Goal: Information Seeking & Learning: Learn about a topic

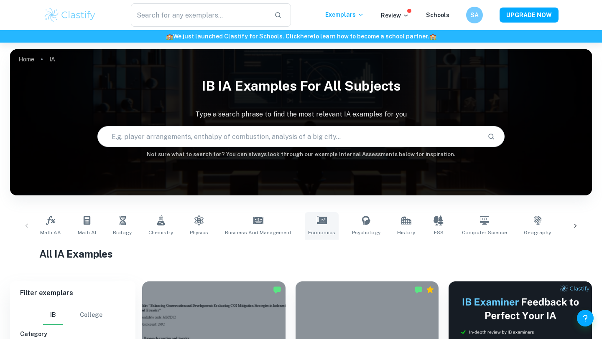
scroll to position [160, 0]
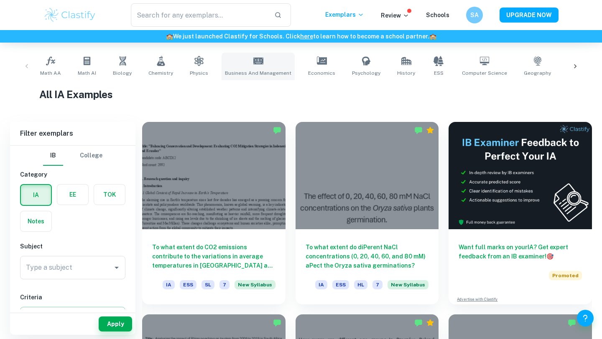
click at [260, 64] on link "Business and Management" at bounding box center [258, 67] width 73 height 28
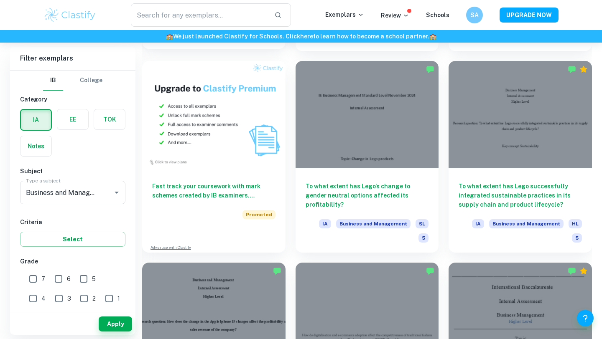
scroll to position [627, 0]
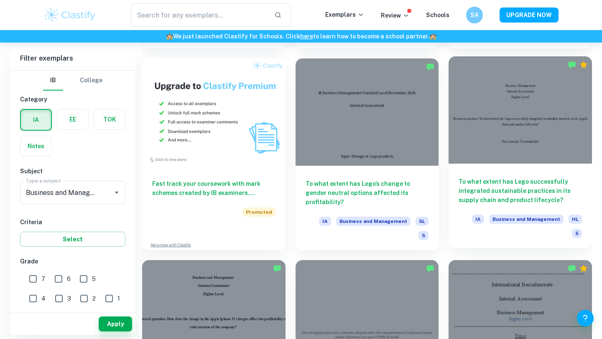
click at [478, 164] on div "To what extent has Lego successfully integrated sustainable practices in its su…" at bounding box center [519, 206] width 143 height 84
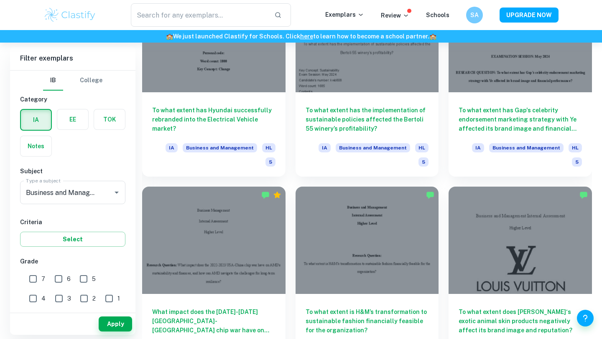
scroll to position [1106, 0]
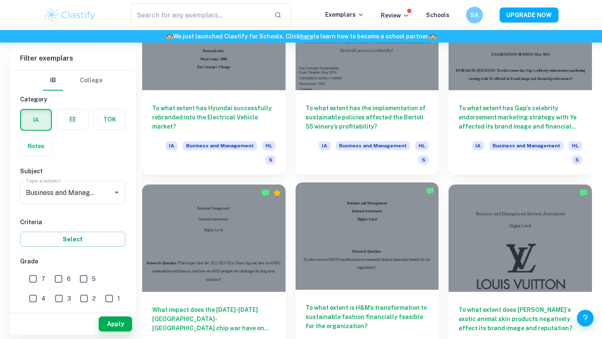
click at [338, 290] on div "To what extent is H&M’s transformation to sustainable fashion financially feasi…" at bounding box center [366, 332] width 143 height 84
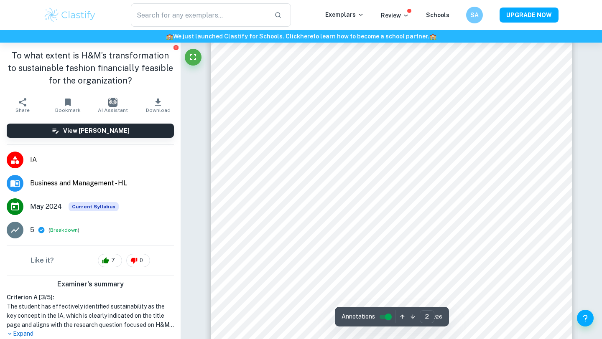
scroll to position [652, 0]
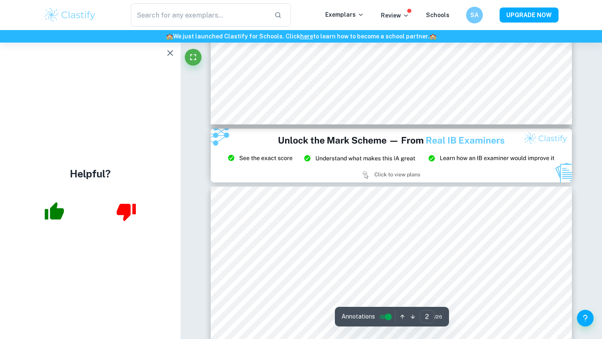
type input "3"
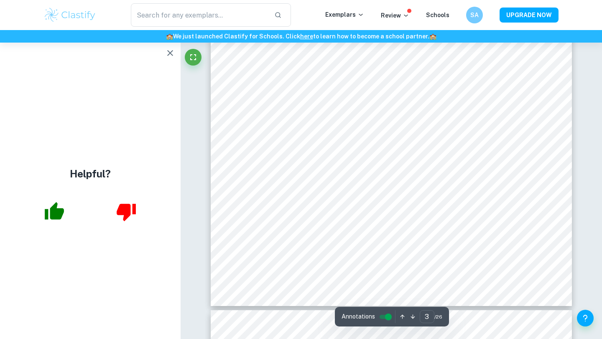
scroll to position [1278, 0]
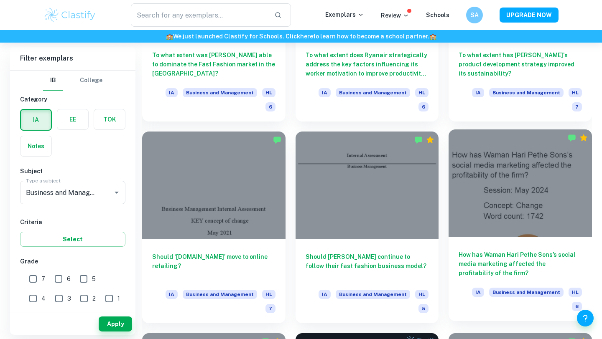
scroll to position [2171, 0]
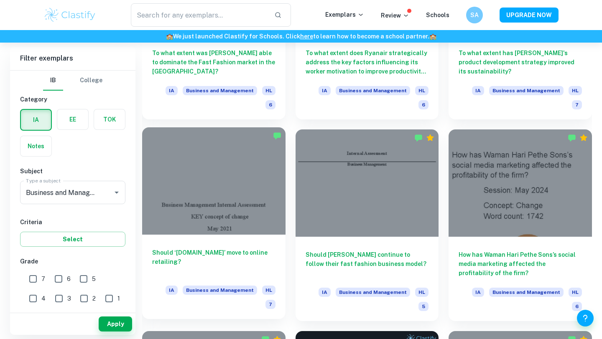
click at [215, 248] on h6 "Should ‘[DOMAIN_NAME]’ move to online retailing?" at bounding box center [213, 262] width 123 height 28
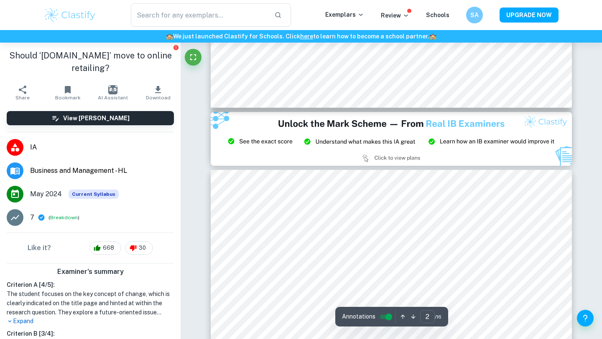
type input "3"
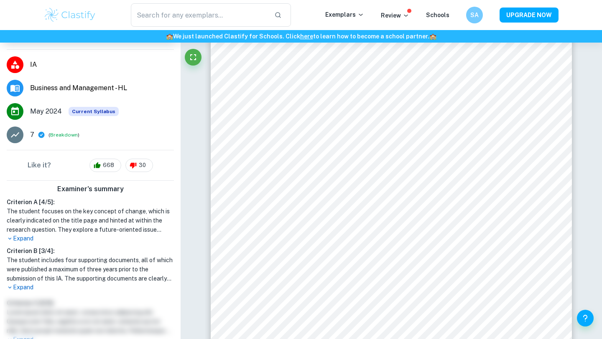
scroll to position [83, 0]
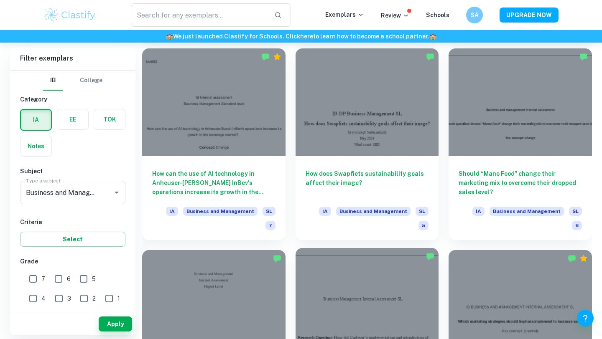
scroll to position [4074, 0]
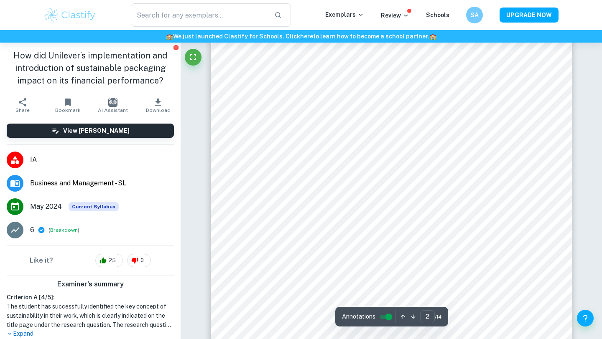
scroll to position [619, 0]
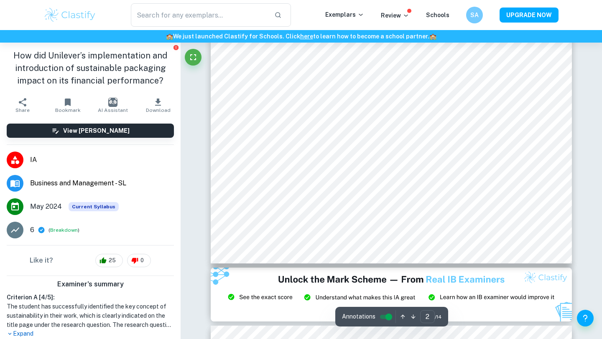
type input "3"
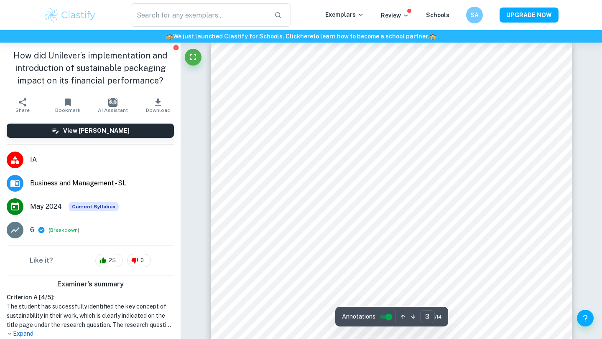
scroll to position [1157, 0]
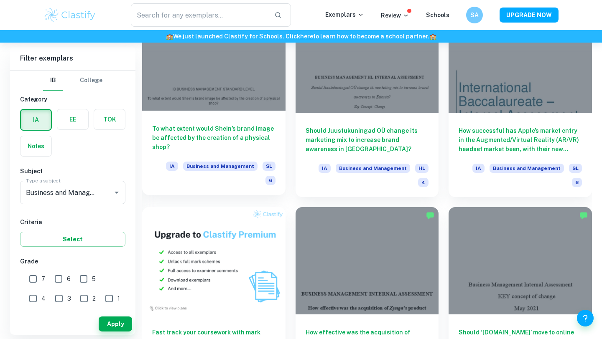
scroll to position [3699, 0]
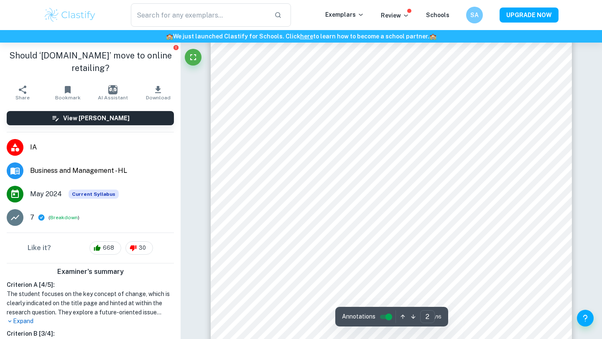
scroll to position [634, 0]
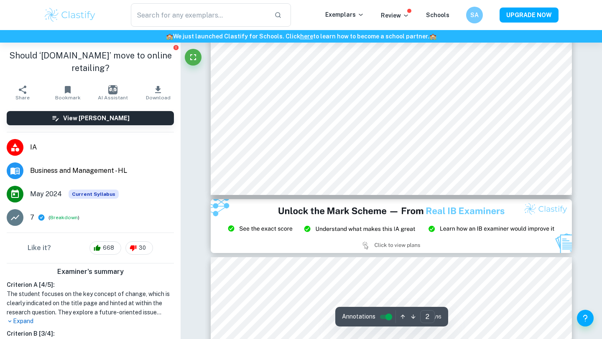
type input "3"
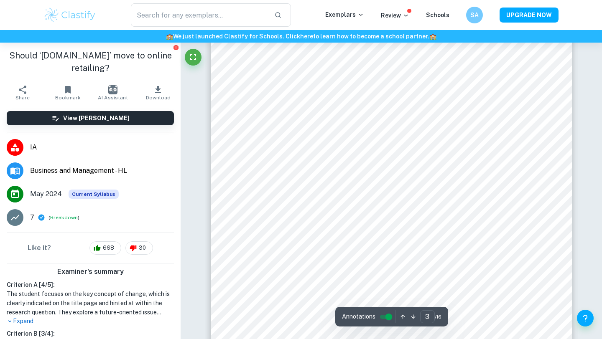
scroll to position [1212, 0]
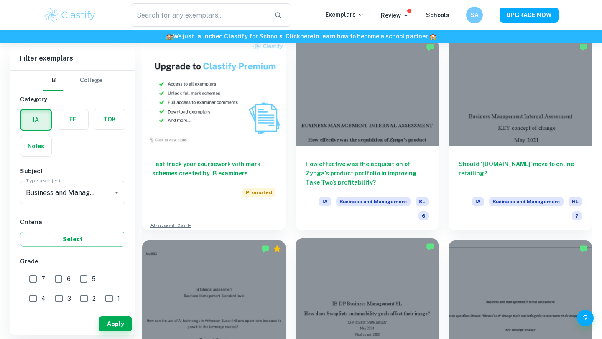
scroll to position [3877, 0]
